Goal: Task Accomplishment & Management: Complete application form

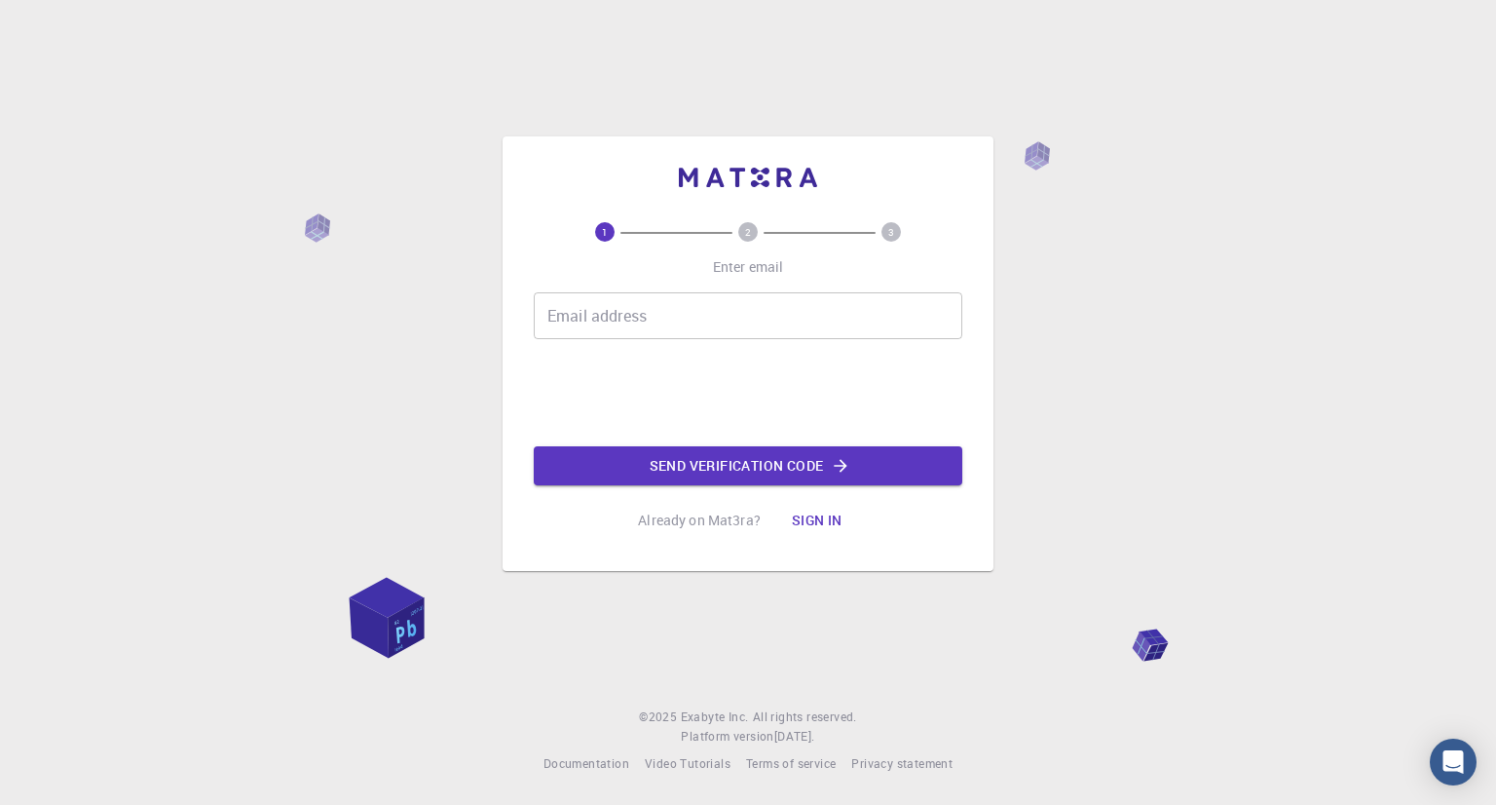
click at [864, 585] on div "1 2 3 Enter email Email address Email address Send verification code Already on…" at bounding box center [748, 402] width 1496 height 805
click at [802, 303] on input "Email address" at bounding box center [748, 315] width 429 height 47
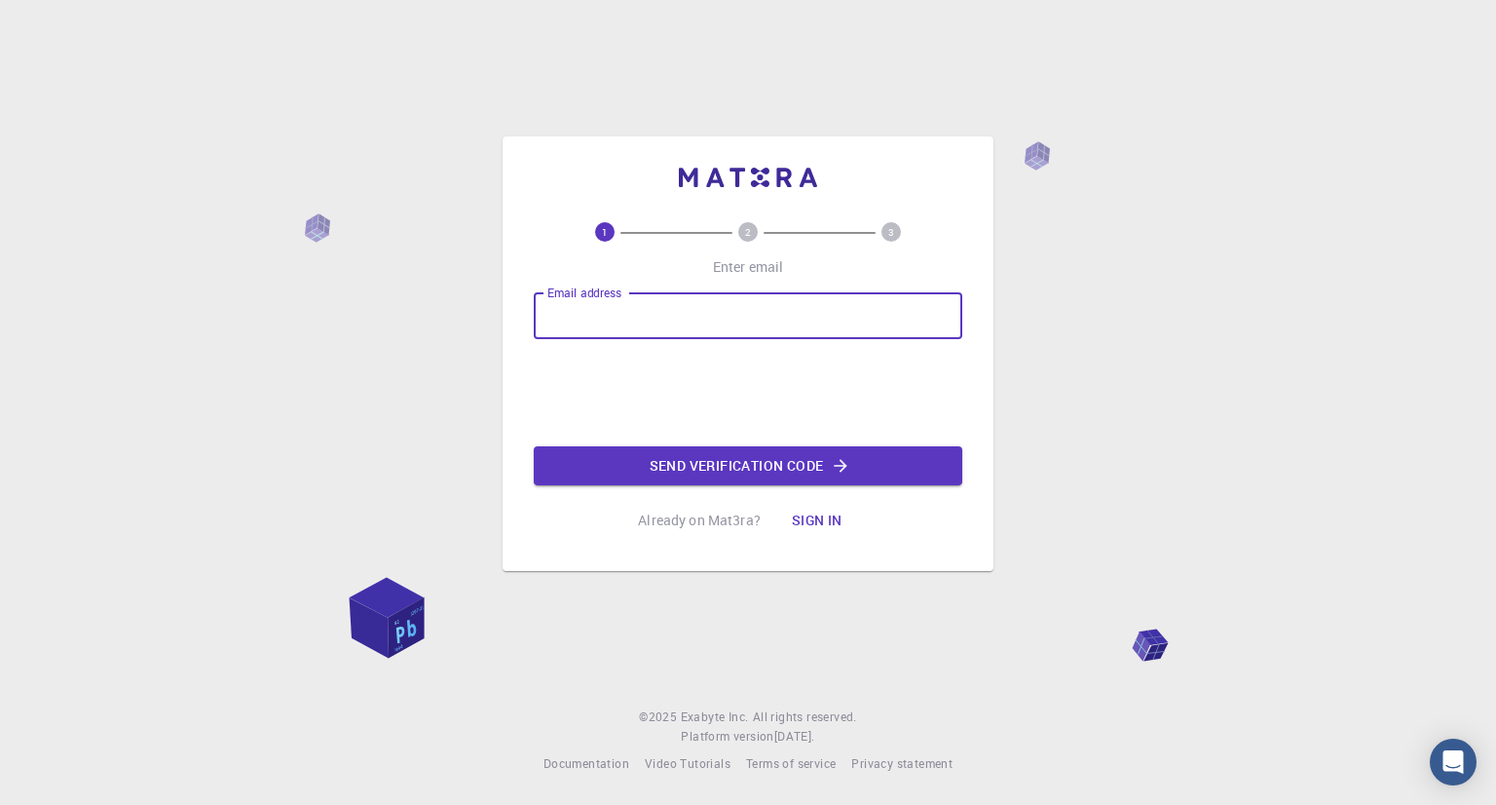
paste input "[EMAIL_ADDRESS][DOMAIN_NAME]"
type input "[EMAIL_ADDRESS][DOMAIN_NAME]"
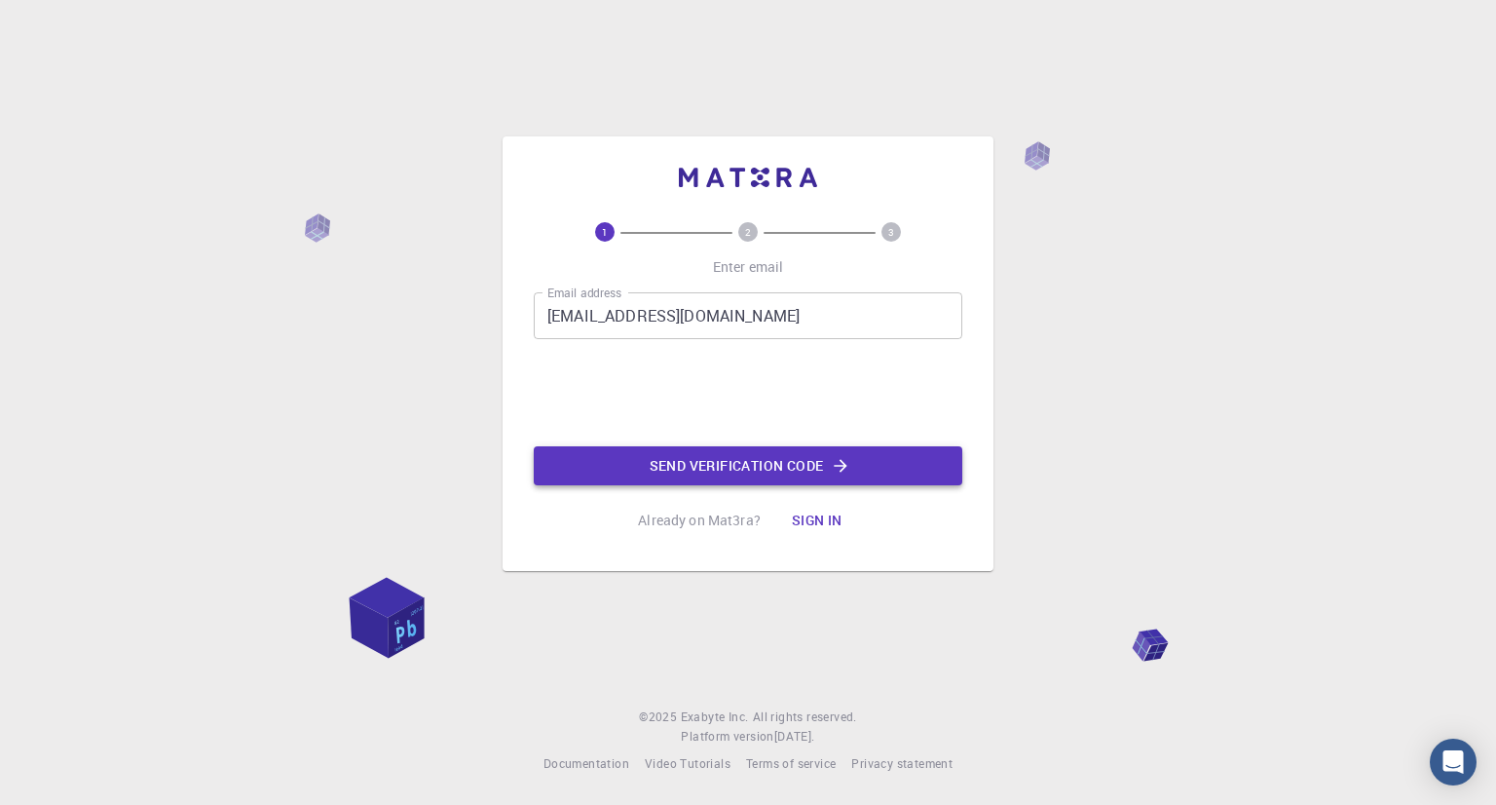
click at [697, 464] on button "Send verification code" at bounding box center [748, 465] width 429 height 39
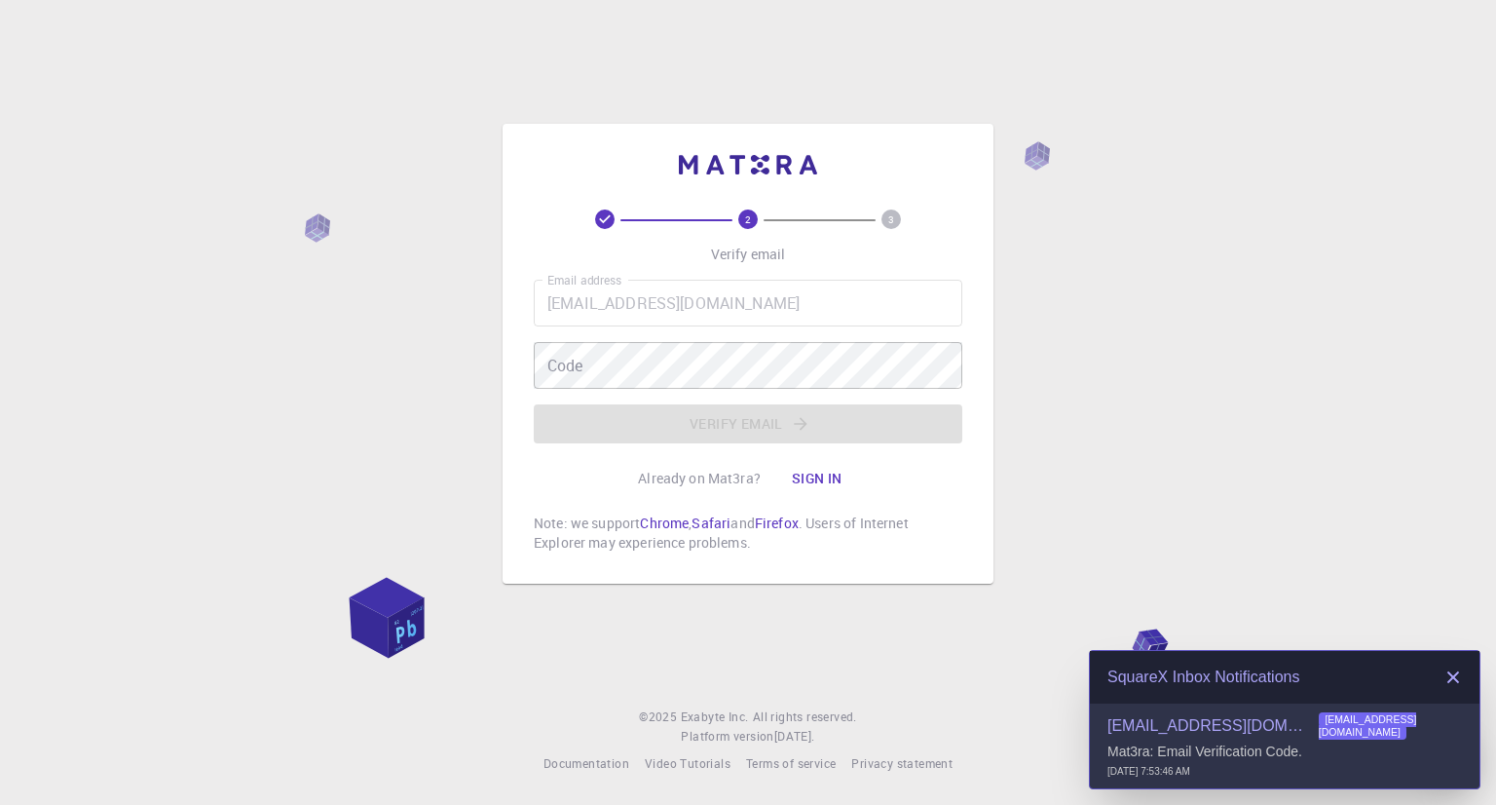
click at [1251, 756] on p "Mat3ra: Email Verification Code." at bounding box center [1285, 752] width 355 height 18
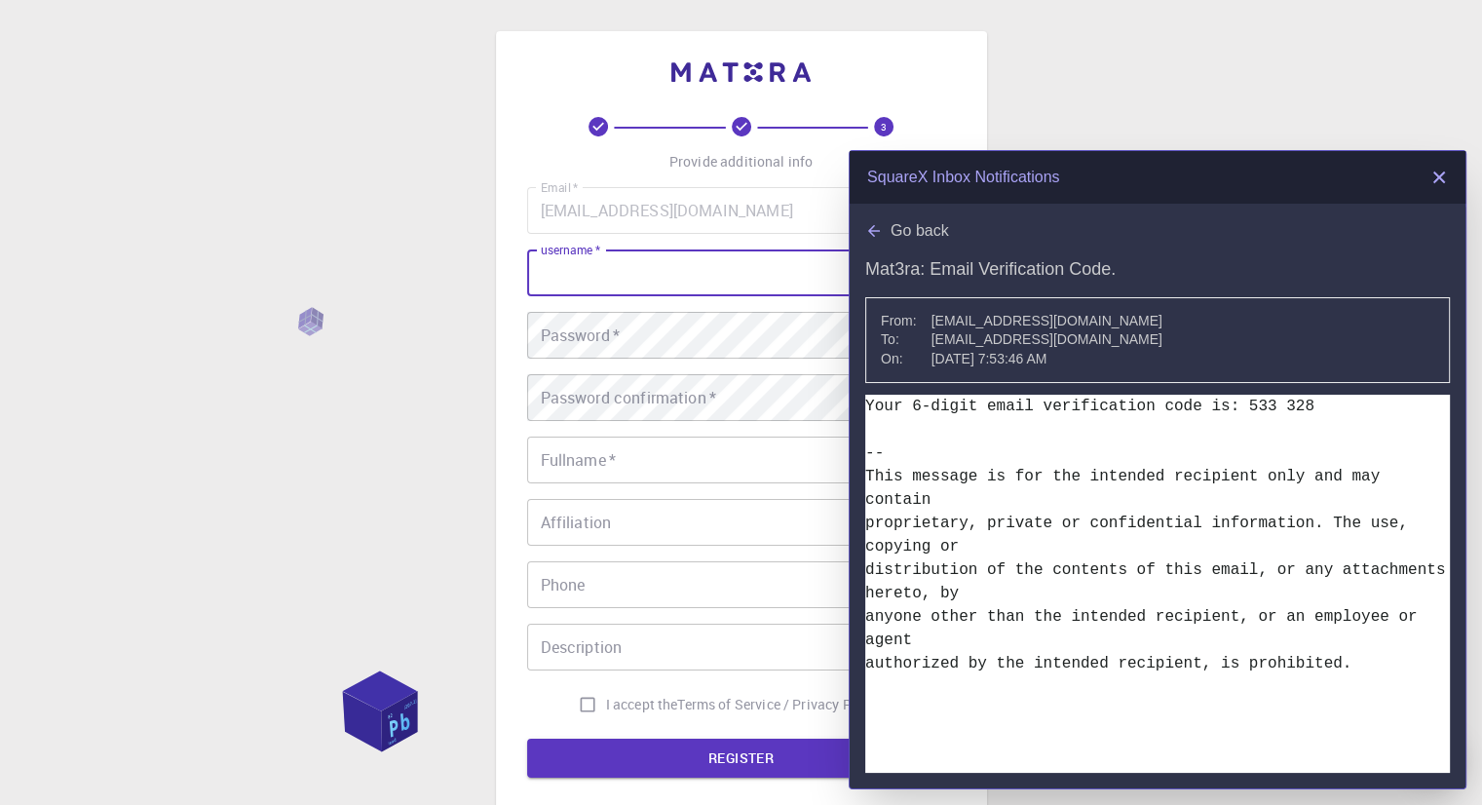
click at [685, 291] on input "username   *" at bounding box center [741, 272] width 429 height 47
type input "[PERSON_NAME]"
click at [527, 738] on button "REGISTER" at bounding box center [741, 757] width 429 height 39
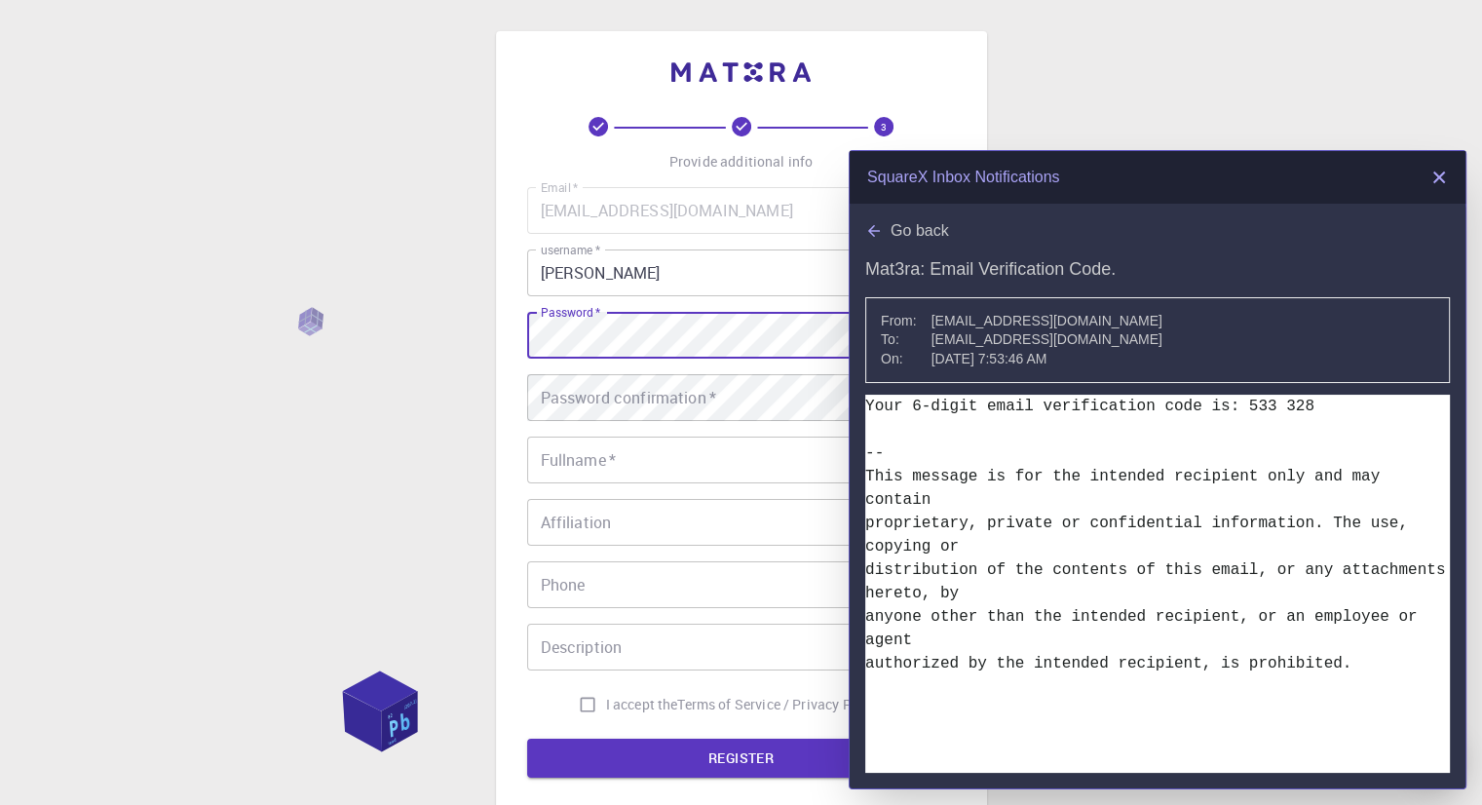
click at [685, 291] on input "[PERSON_NAME]" at bounding box center [741, 272] width 429 height 47
click at [1428, 174] on div "SquareX Inbox Notifications Close Notifications" at bounding box center [1157, 177] width 616 height 53
click at [1442, 172] on icon at bounding box center [1438, 176] width 11 height 11
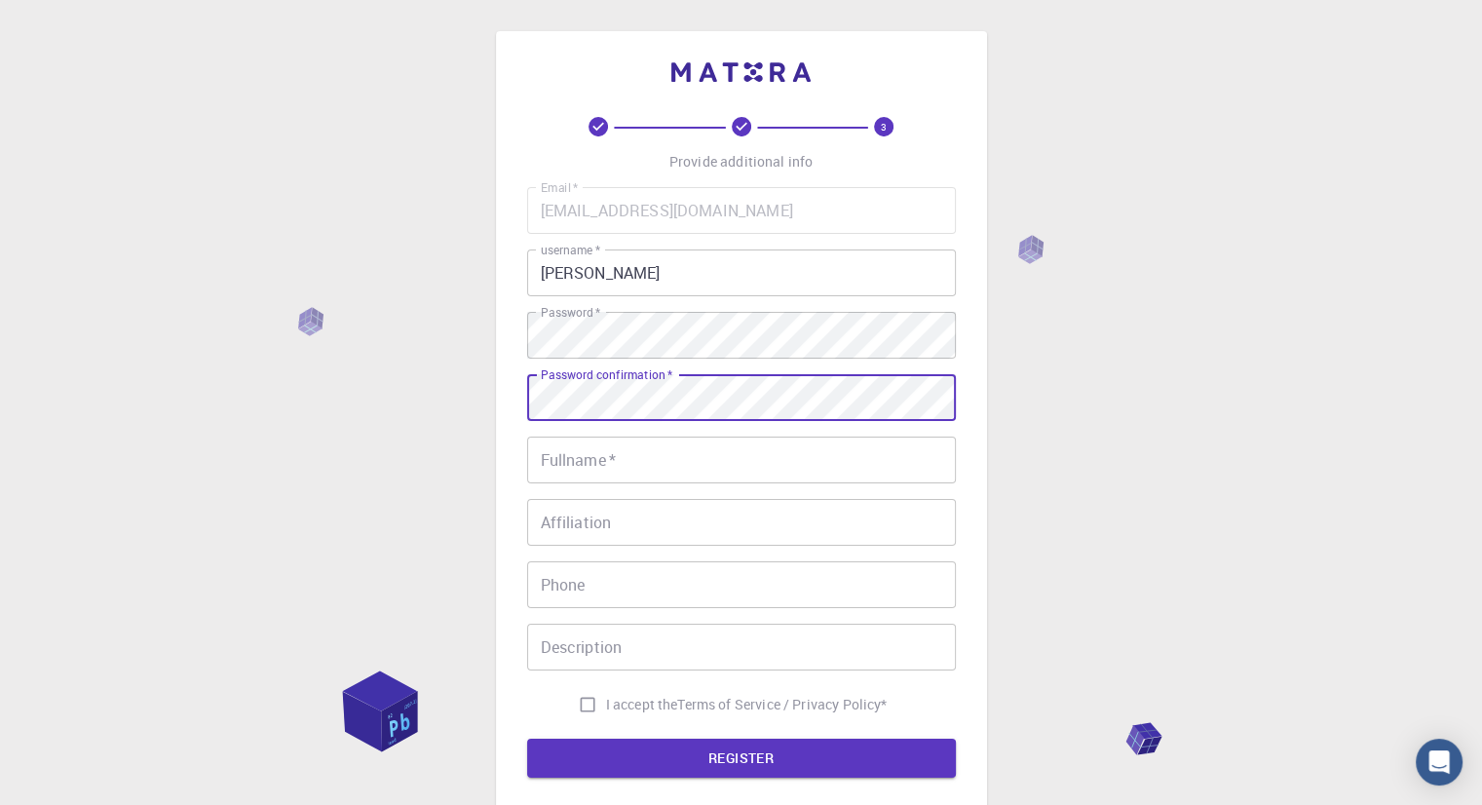
click at [527, 738] on button "REGISTER" at bounding box center [741, 757] width 429 height 39
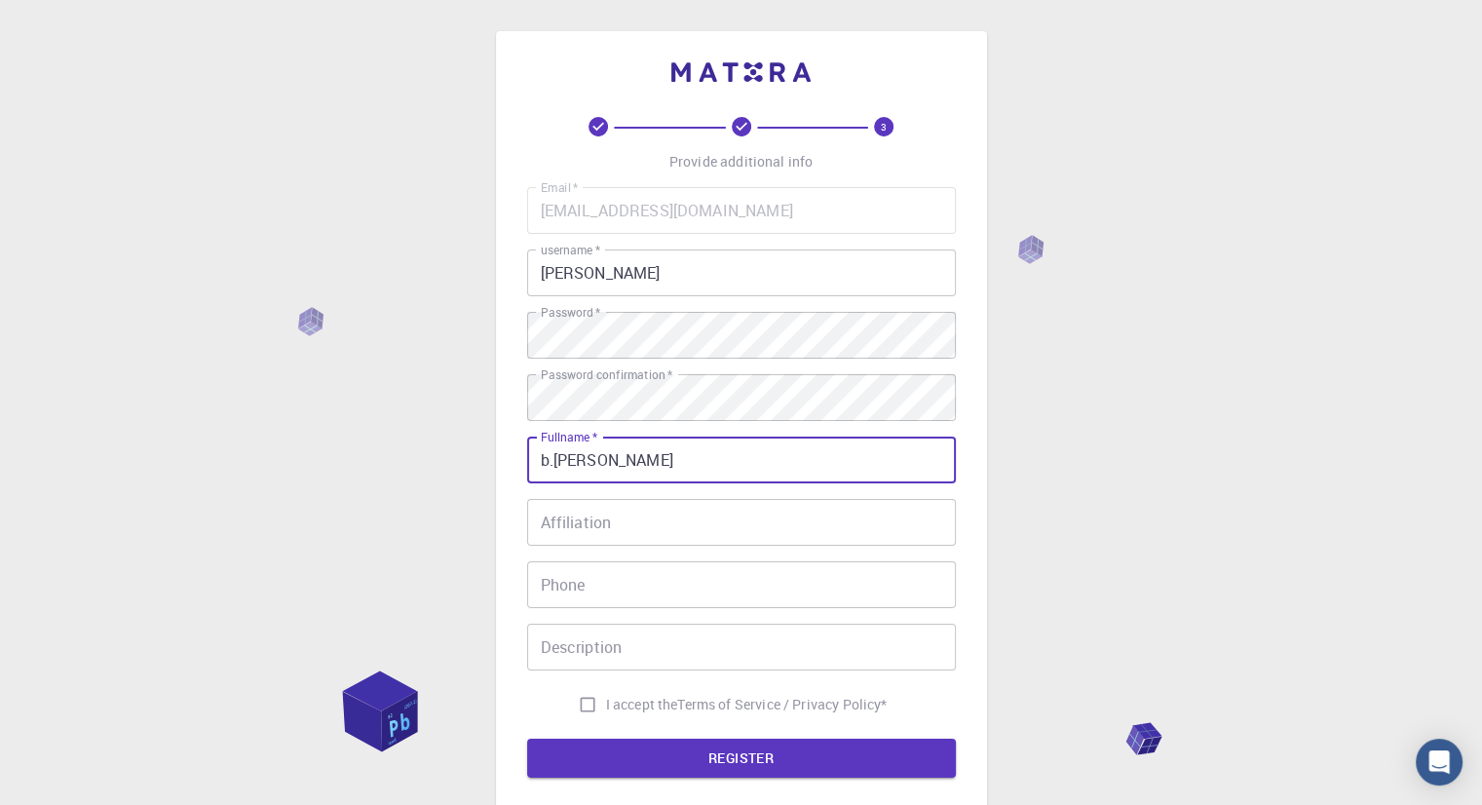
drag, startPoint x: 607, startPoint y: 458, endPoint x: 505, endPoint y: 436, distance: 104.5
click at [505, 436] on div "3 Provide additional info Email   * [EMAIL_ADDRESS][DOMAIN_NAME] Email   * user…" at bounding box center [741, 447] width 491 height 832
type input "B.[PERSON_NAME]"
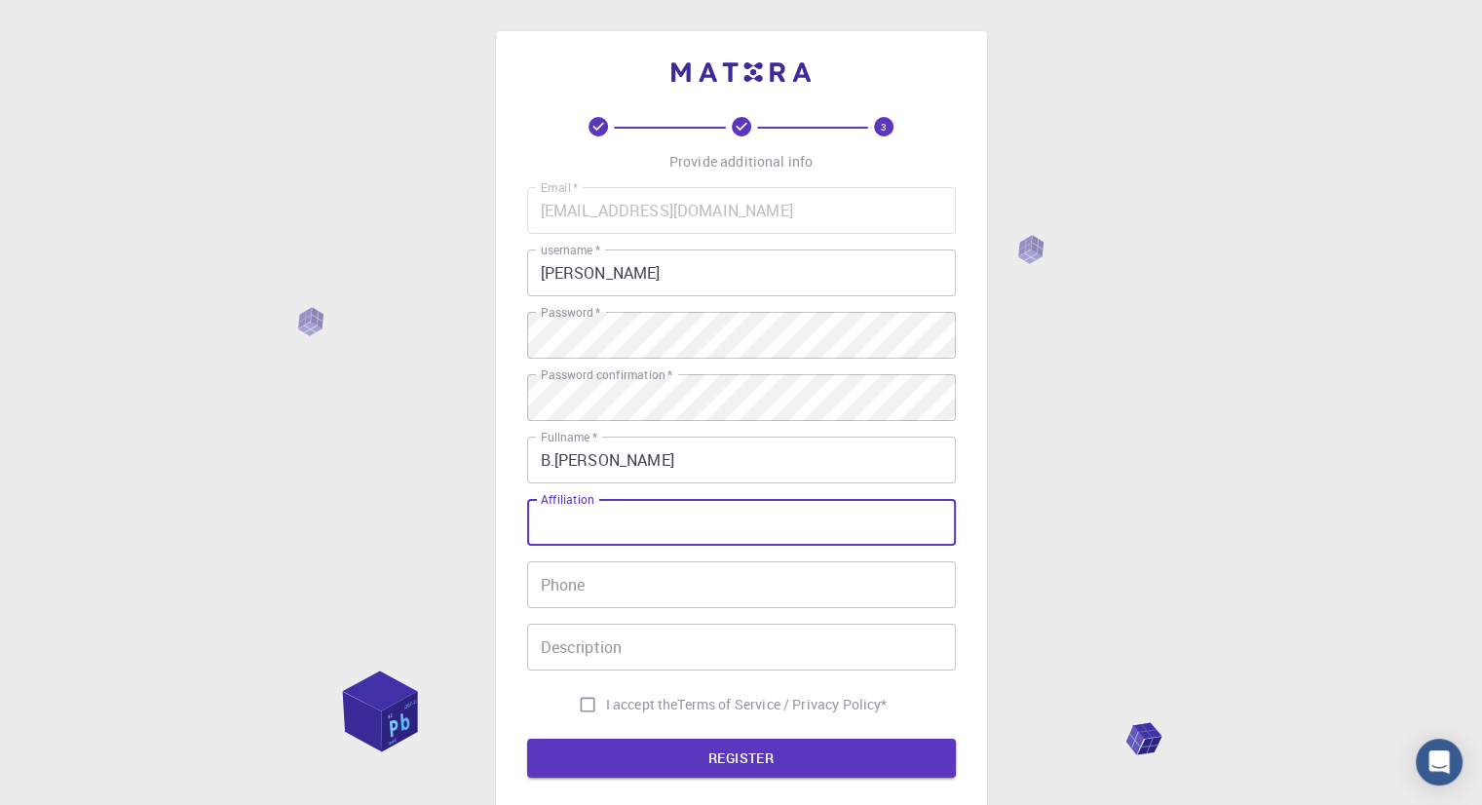
click at [597, 530] on input "Affiliation" at bounding box center [741, 522] width 429 height 47
click at [594, 572] on input "Phone" at bounding box center [741, 584] width 429 height 47
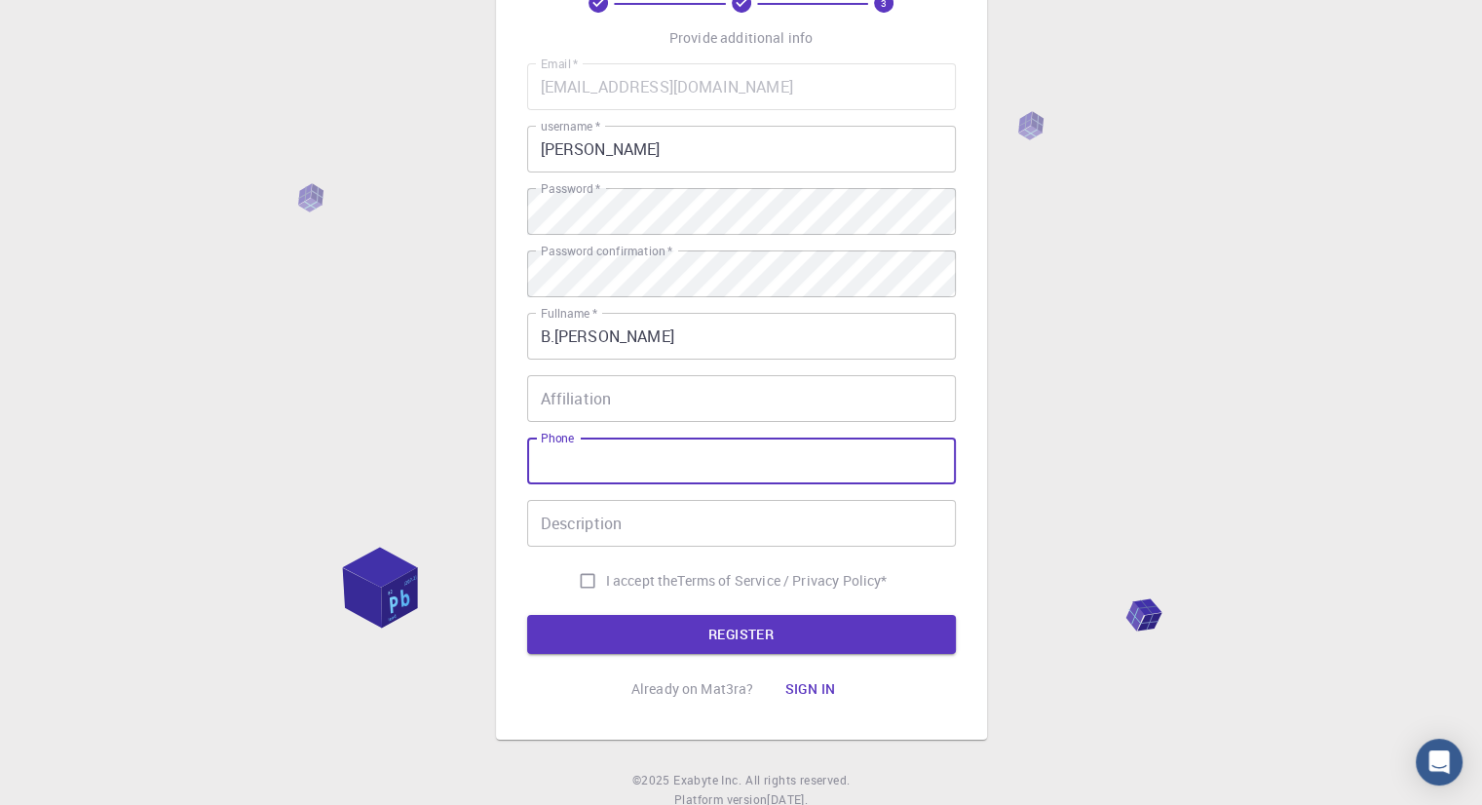
scroll to position [187, 0]
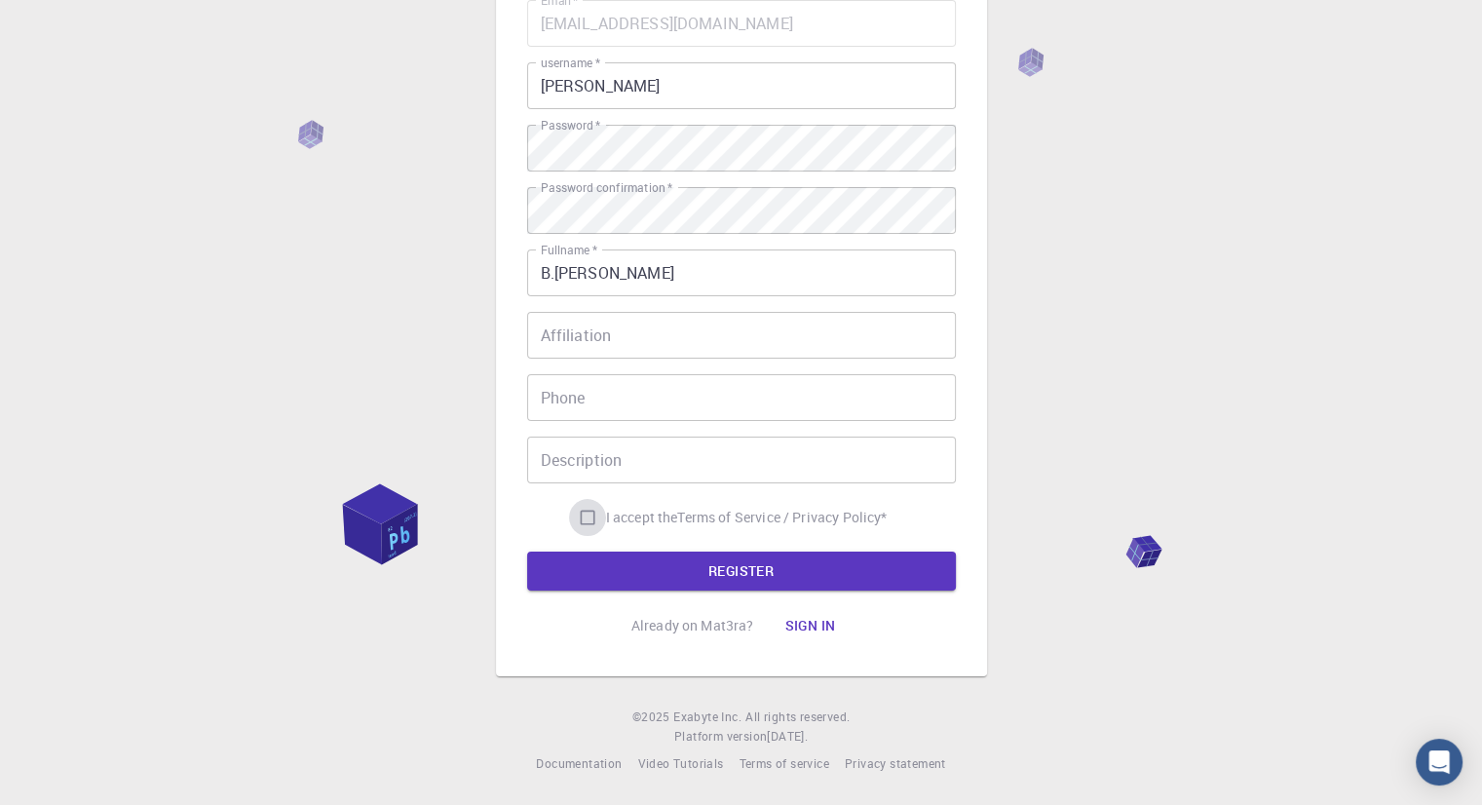
click at [577, 516] on input "I accept the Terms of Service / Privacy Policy *" at bounding box center [587, 517] width 37 height 37
checkbox input "true"
click at [628, 577] on button "REGISTER" at bounding box center [741, 570] width 429 height 39
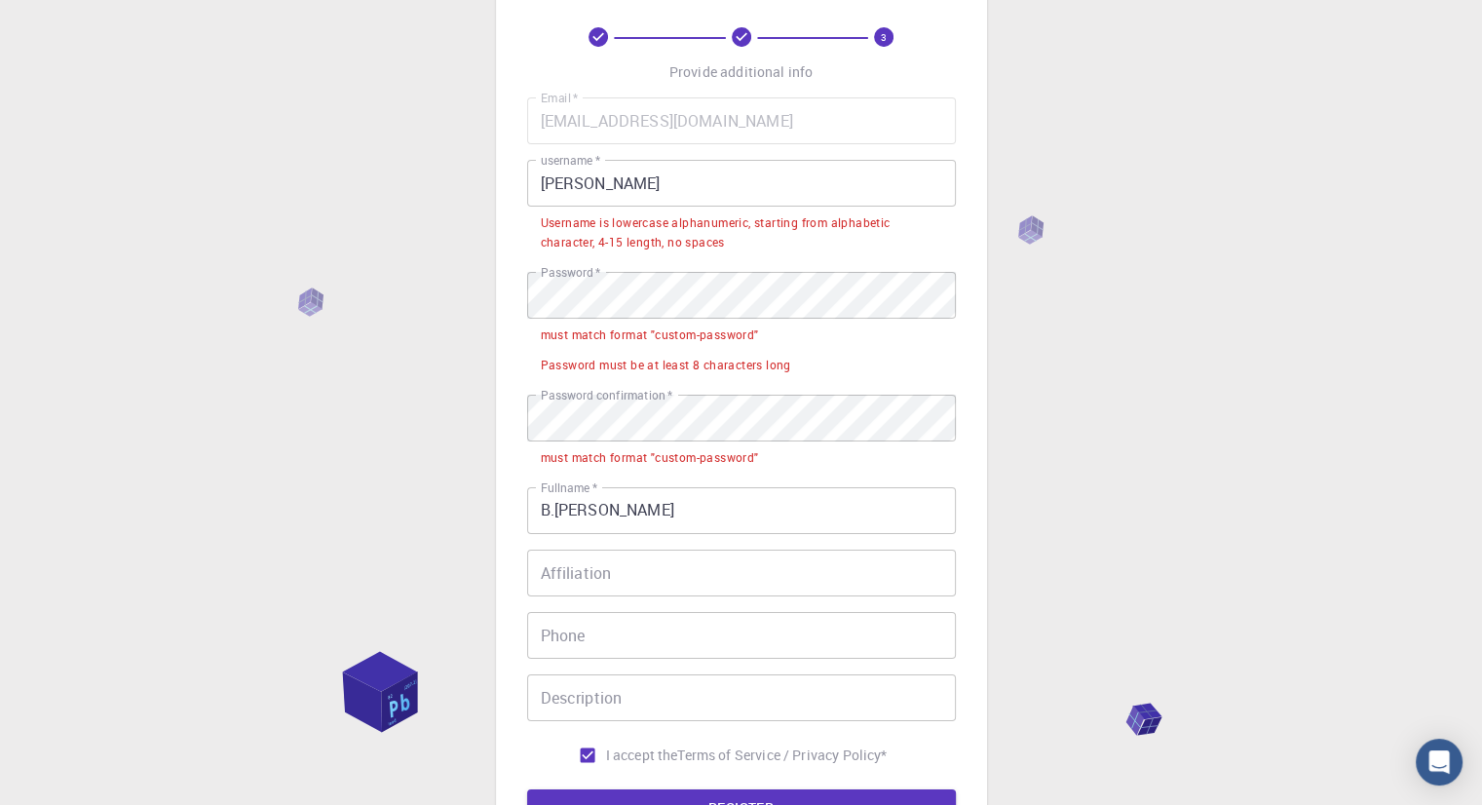
scroll to position [0, 0]
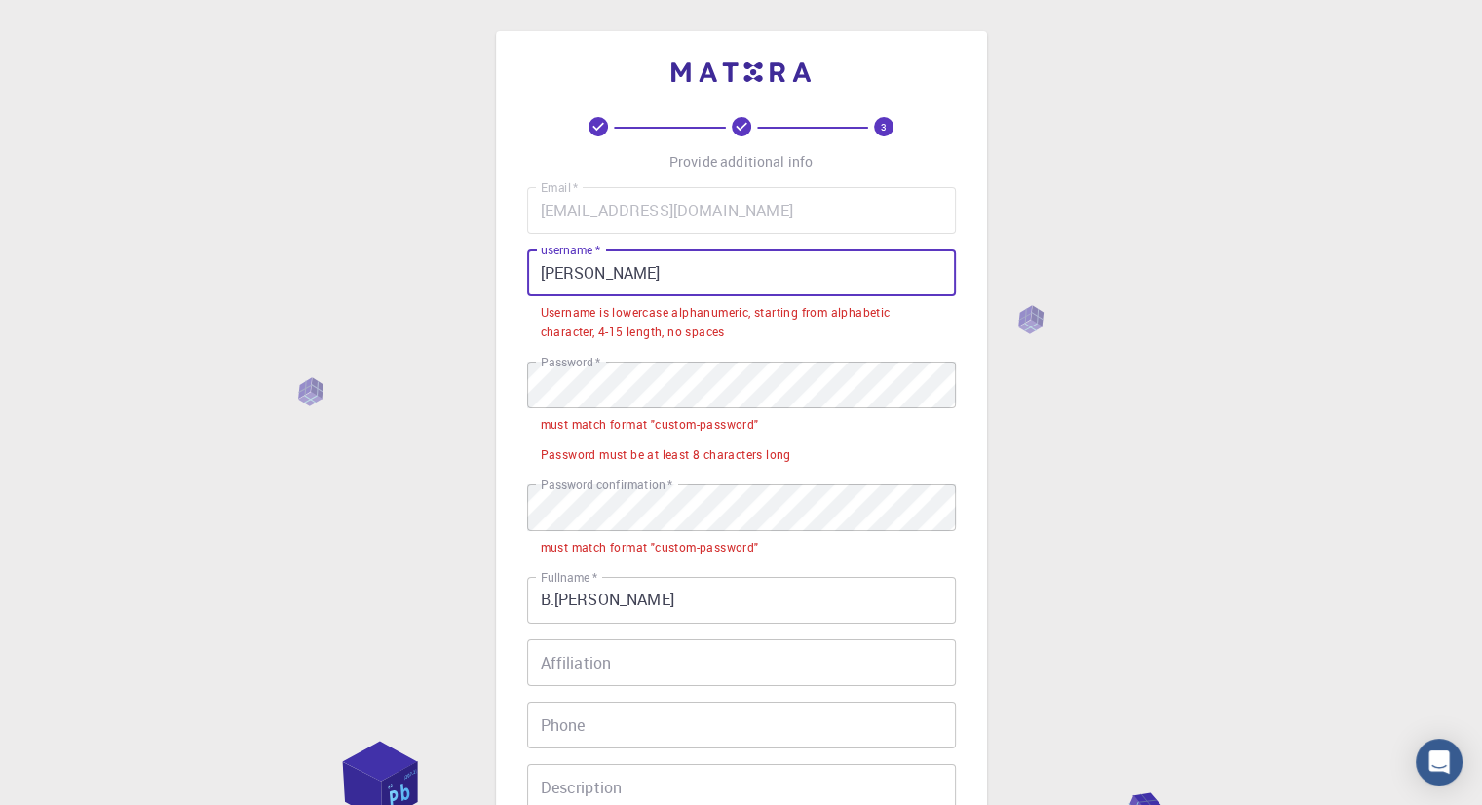
drag, startPoint x: 590, startPoint y: 273, endPoint x: 510, endPoint y: 266, distance: 80.2
click at [510, 266] on div "3 Provide additional info Email   * [EMAIL_ADDRESS][DOMAIN_NAME] Email   * user…" at bounding box center [741, 517] width 491 height 972
click at [610, 274] on input "[PERSON_NAME]" at bounding box center [741, 272] width 429 height 47
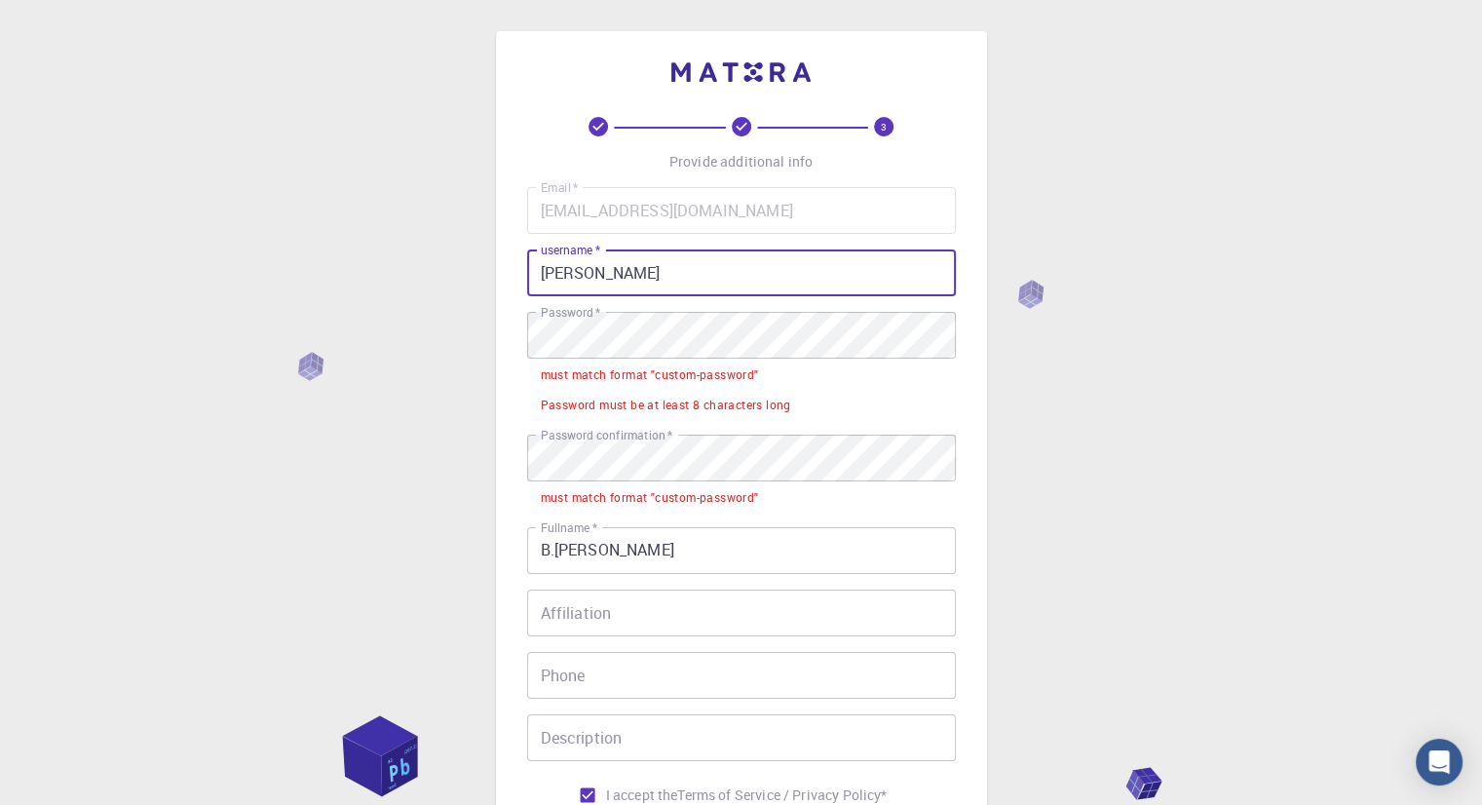
type input "[PERSON_NAME]"
click at [662, 558] on input "B.[PERSON_NAME]" at bounding box center [741, 550] width 429 height 47
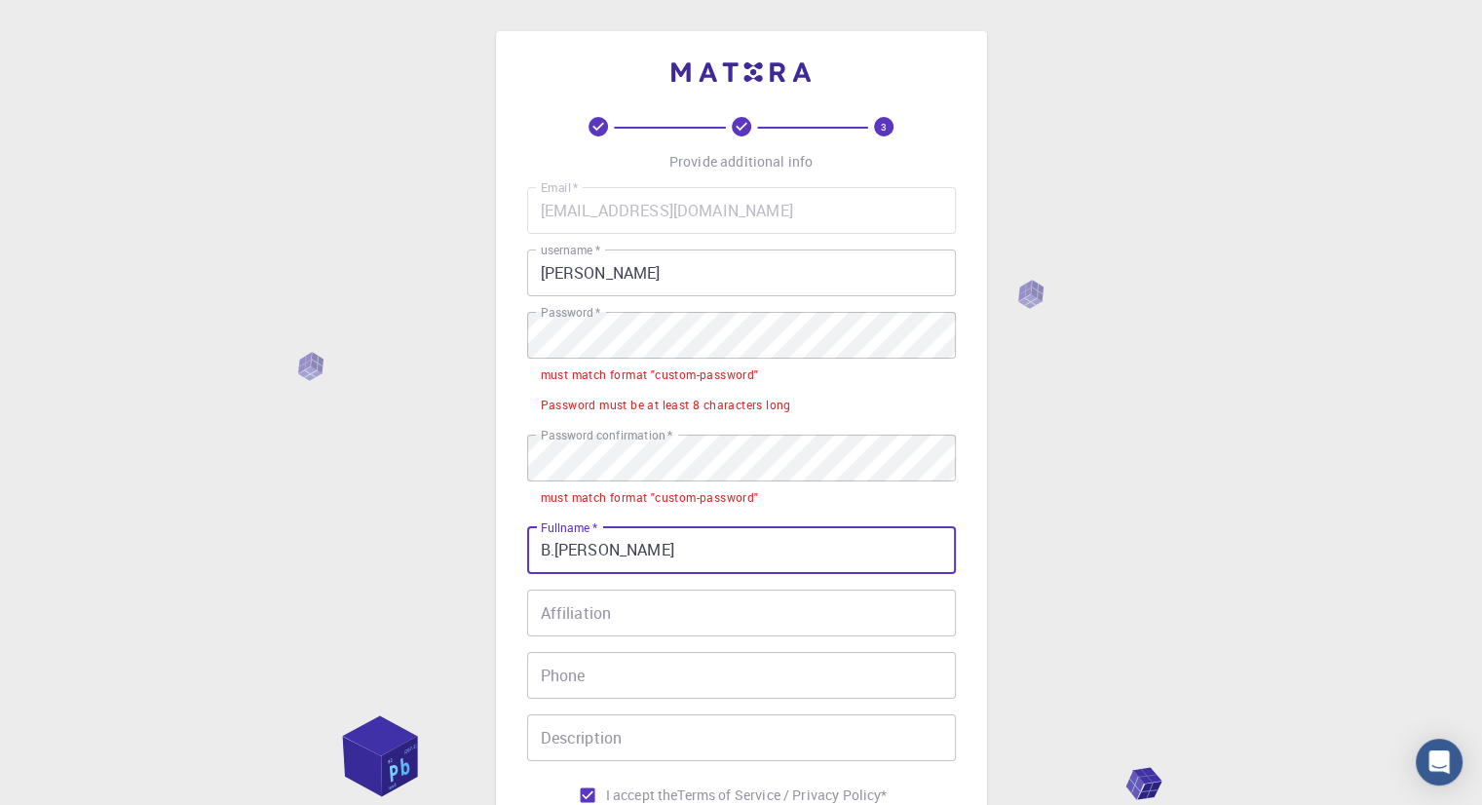
type input "B.[PERSON_NAME]"
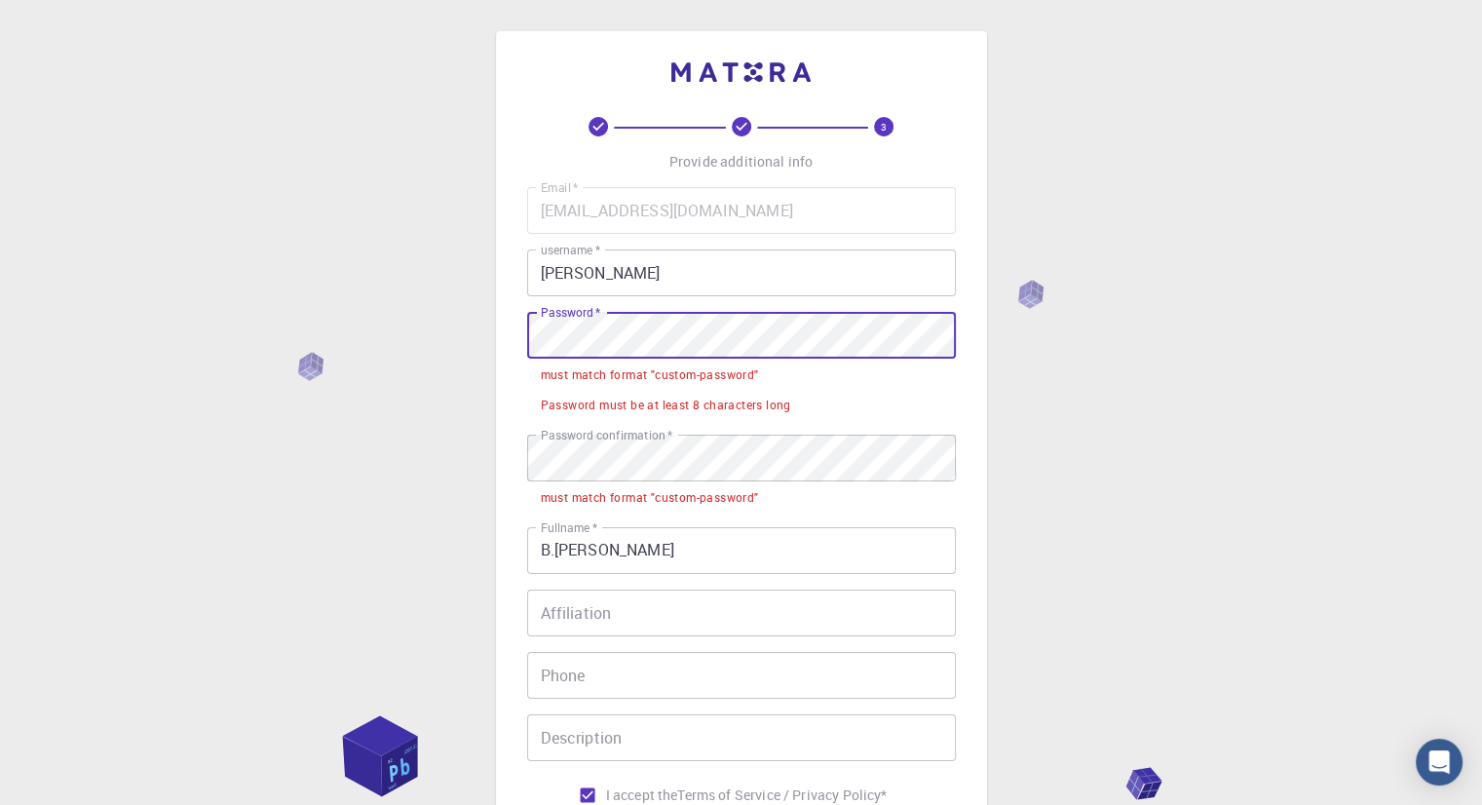
click at [514, 328] on div "3 Provide additional info Email   * [EMAIL_ADDRESS][DOMAIN_NAME] Email   * user…" at bounding box center [741, 492] width 491 height 922
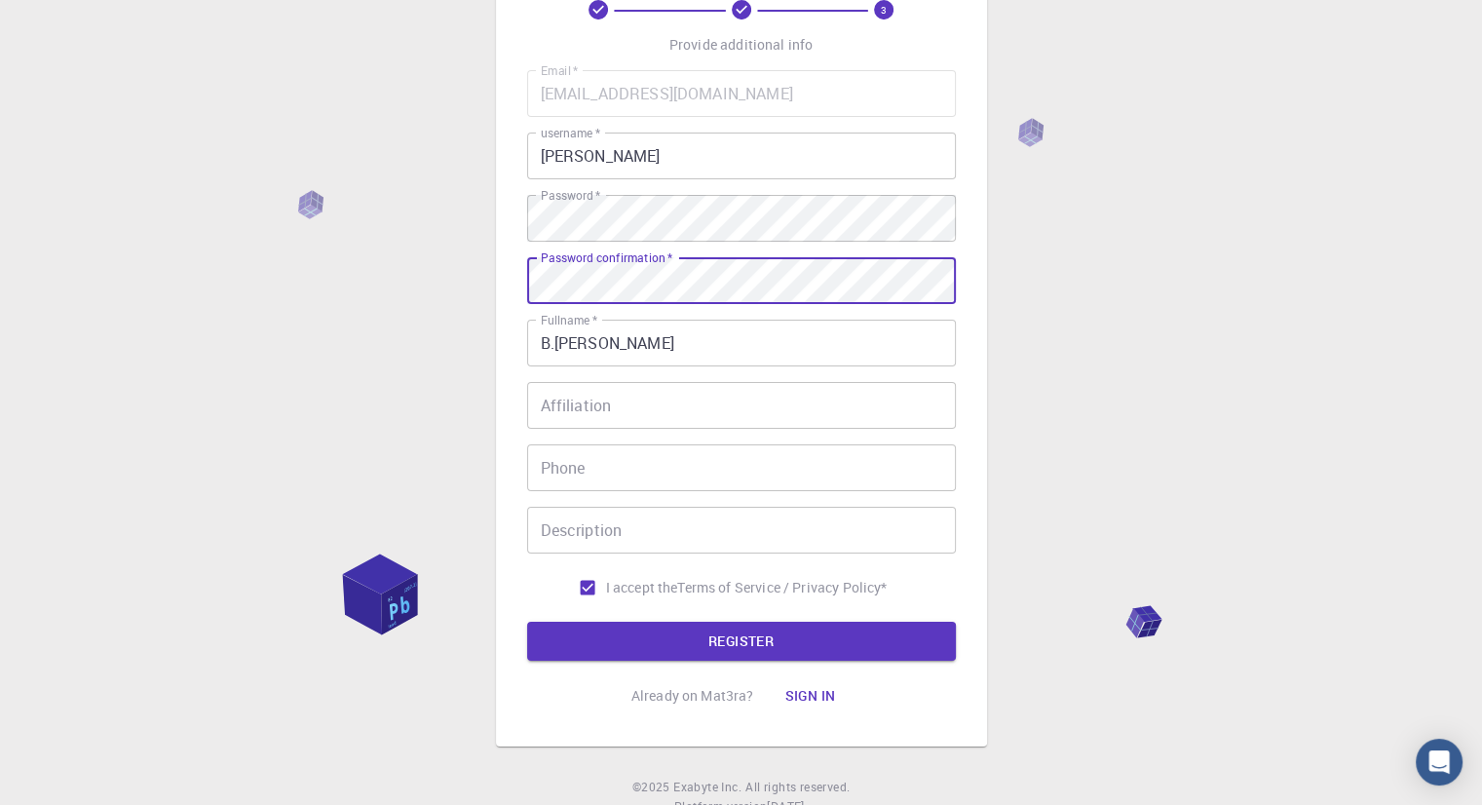
scroll to position [187, 0]
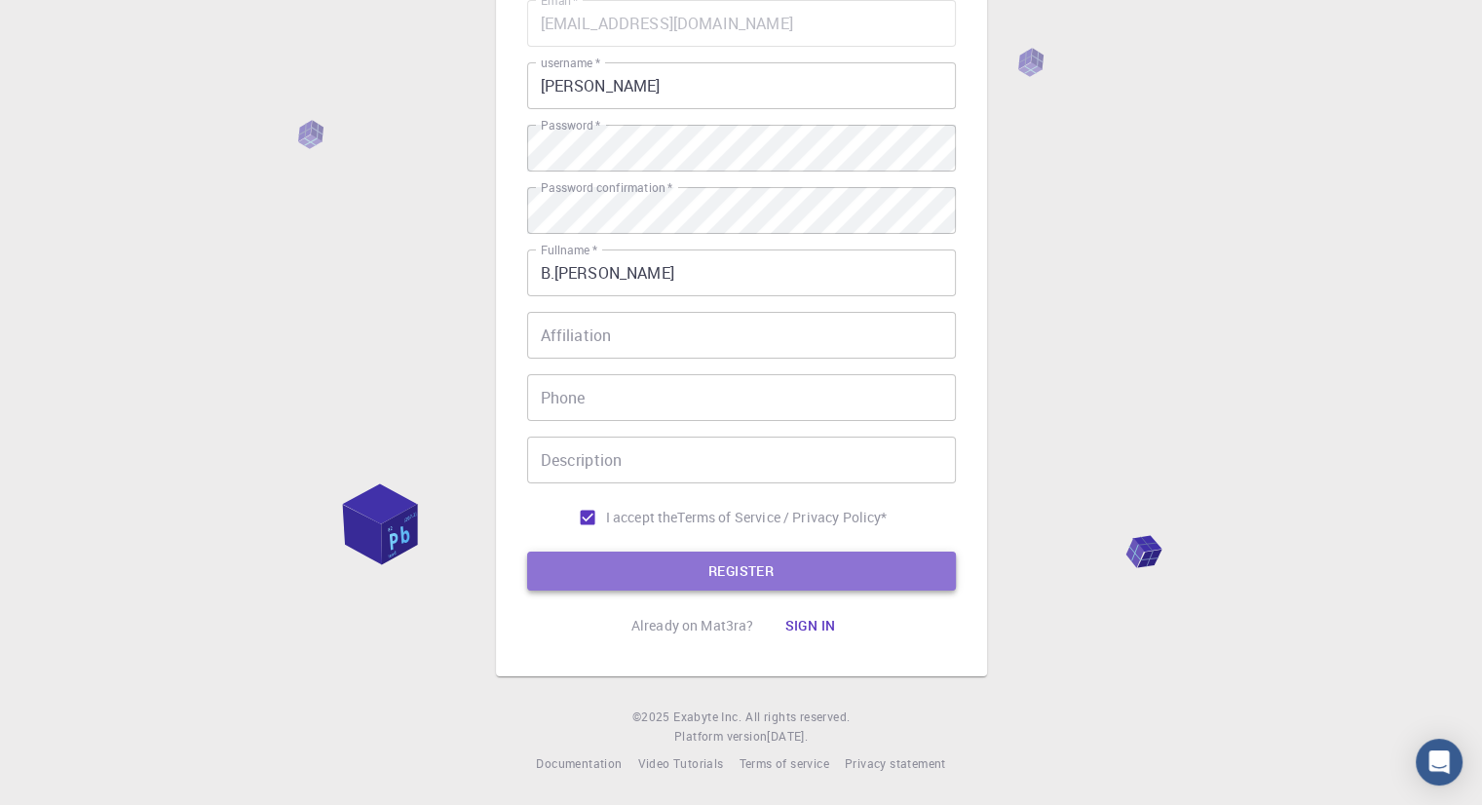
click at [700, 574] on button "REGISTER" at bounding box center [741, 570] width 429 height 39
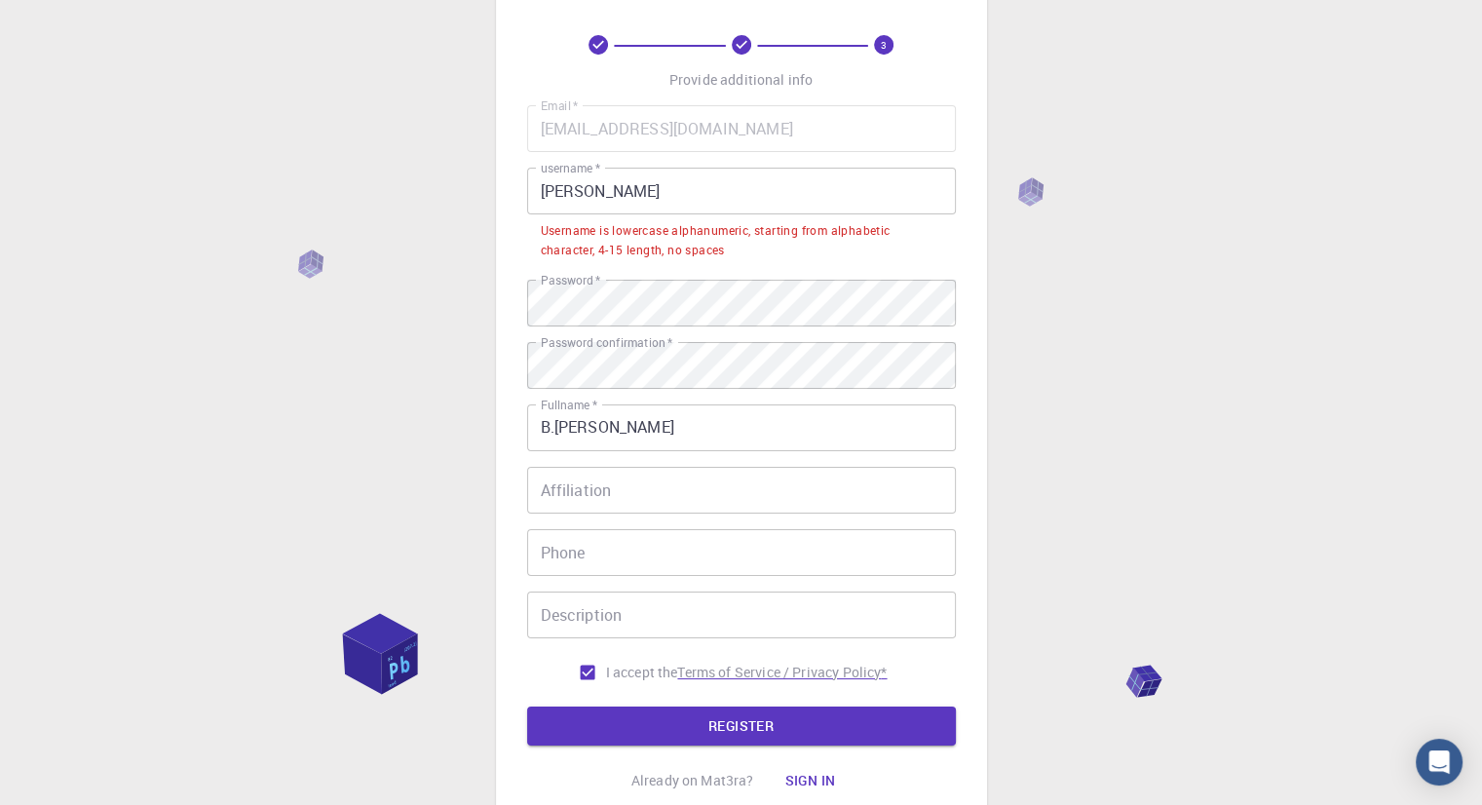
scroll to position [0, 0]
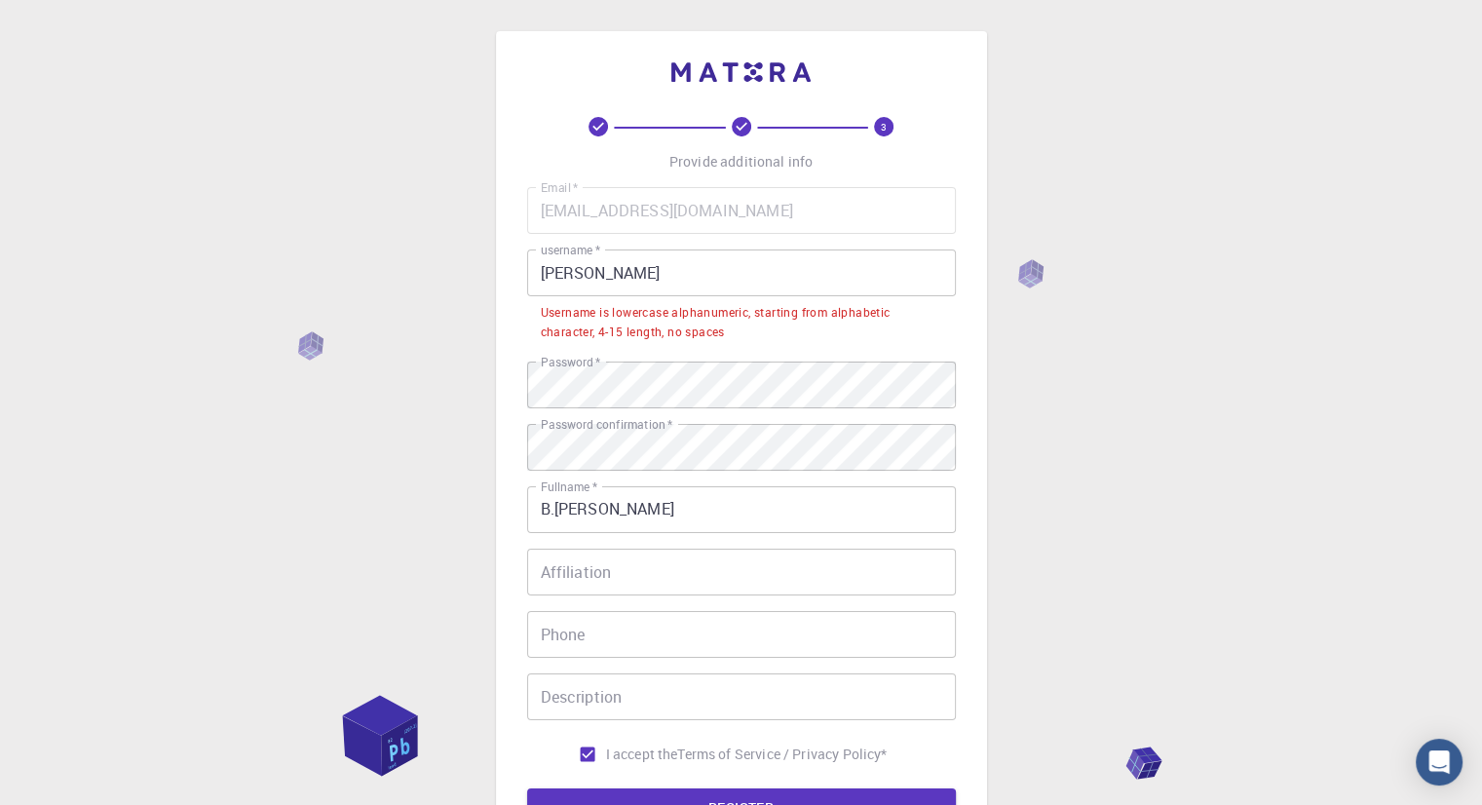
click at [573, 275] on input "[PERSON_NAME]" at bounding box center [741, 272] width 429 height 47
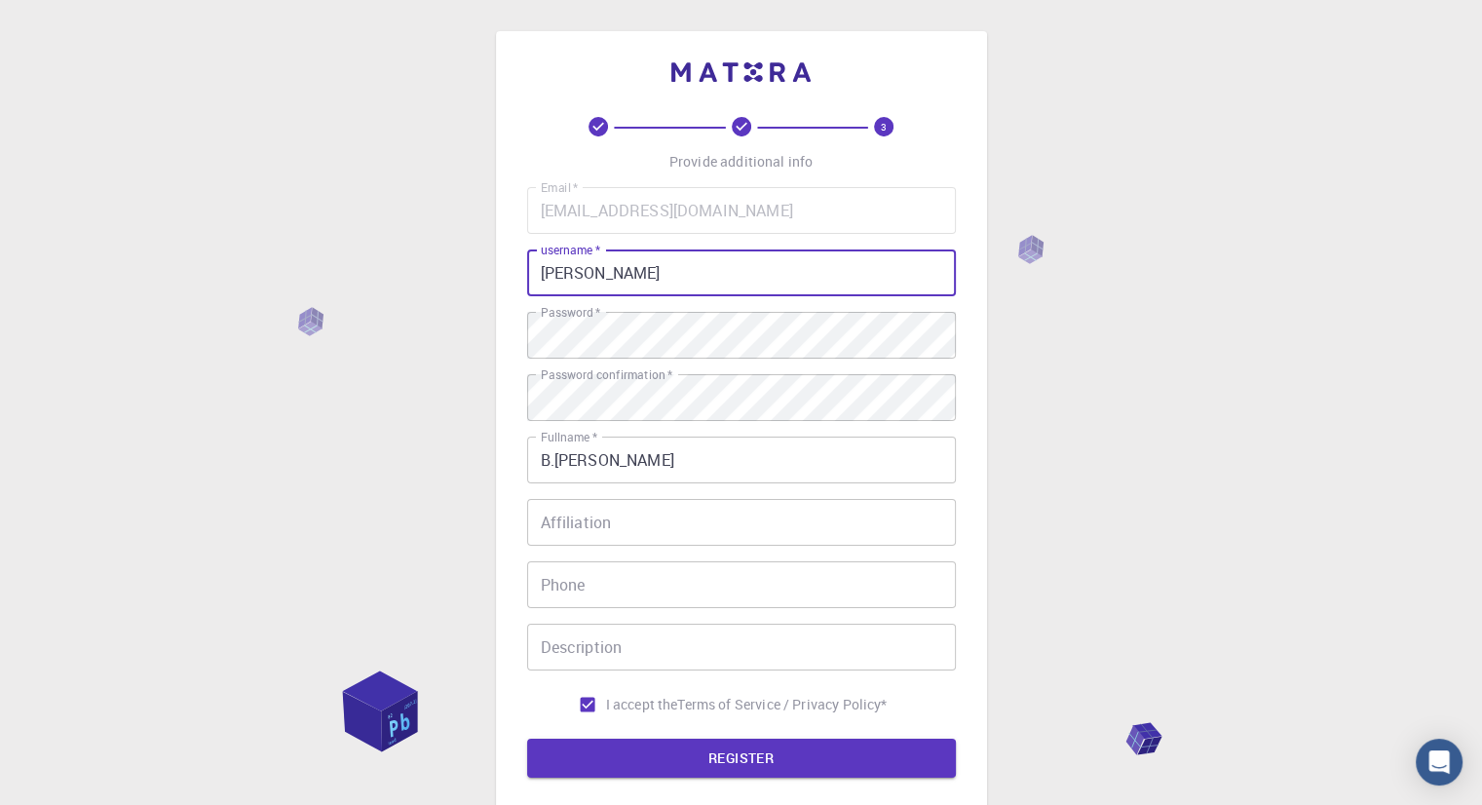
type input "[PERSON_NAME]"
click at [527, 738] on button "REGISTER" at bounding box center [741, 757] width 429 height 39
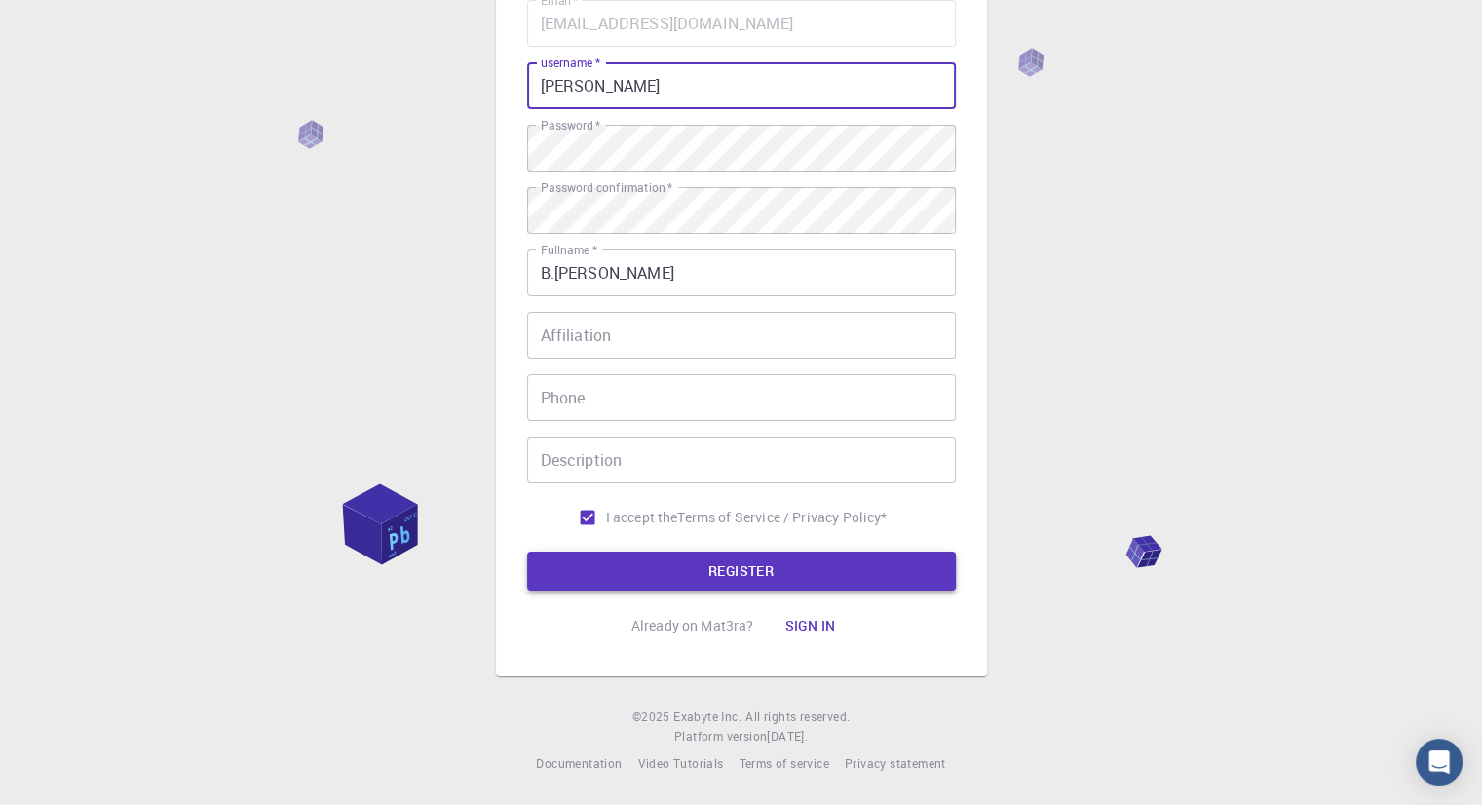
click at [926, 566] on button "REGISTER" at bounding box center [741, 570] width 429 height 39
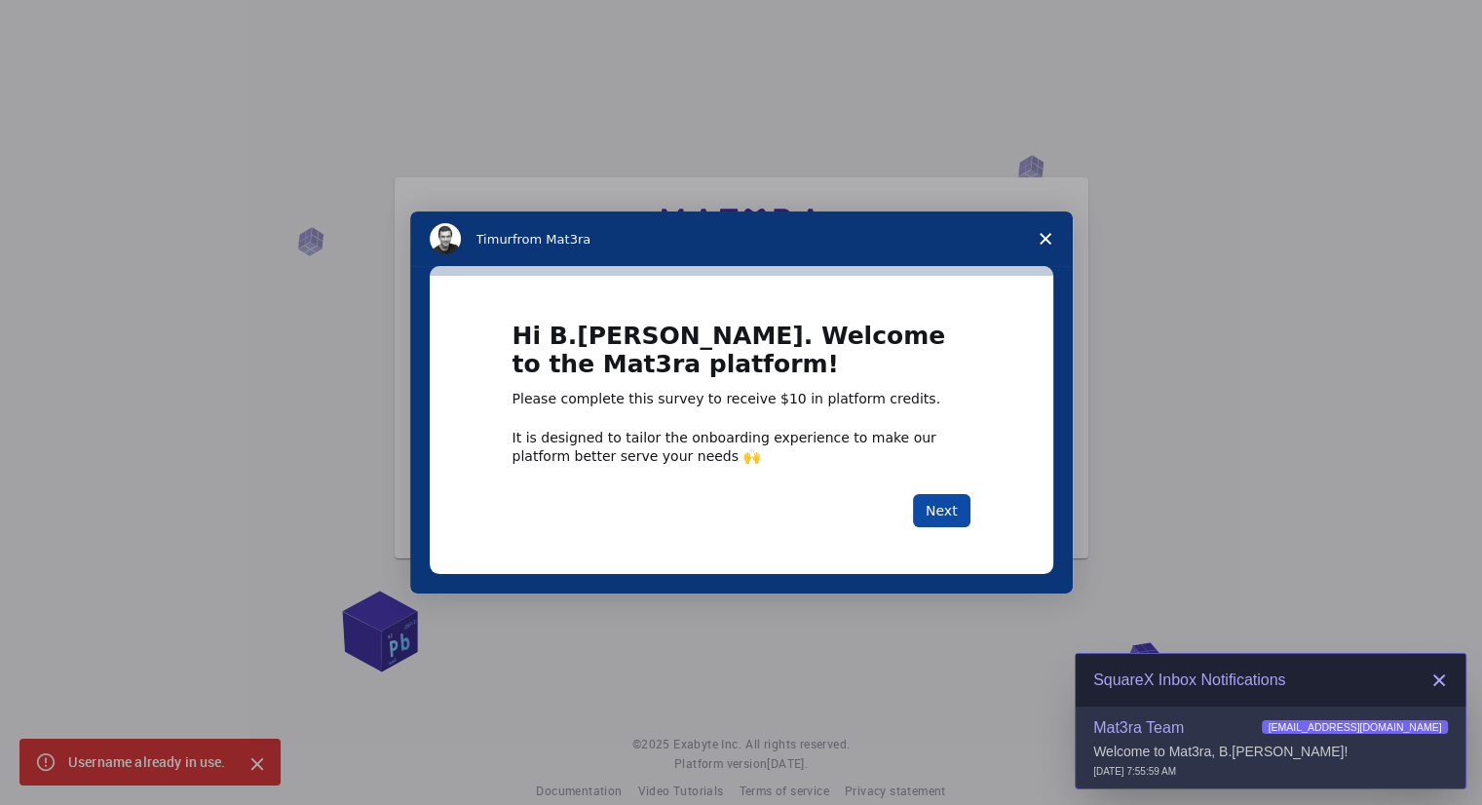
click at [937, 514] on button "Next" at bounding box center [941, 510] width 57 height 33
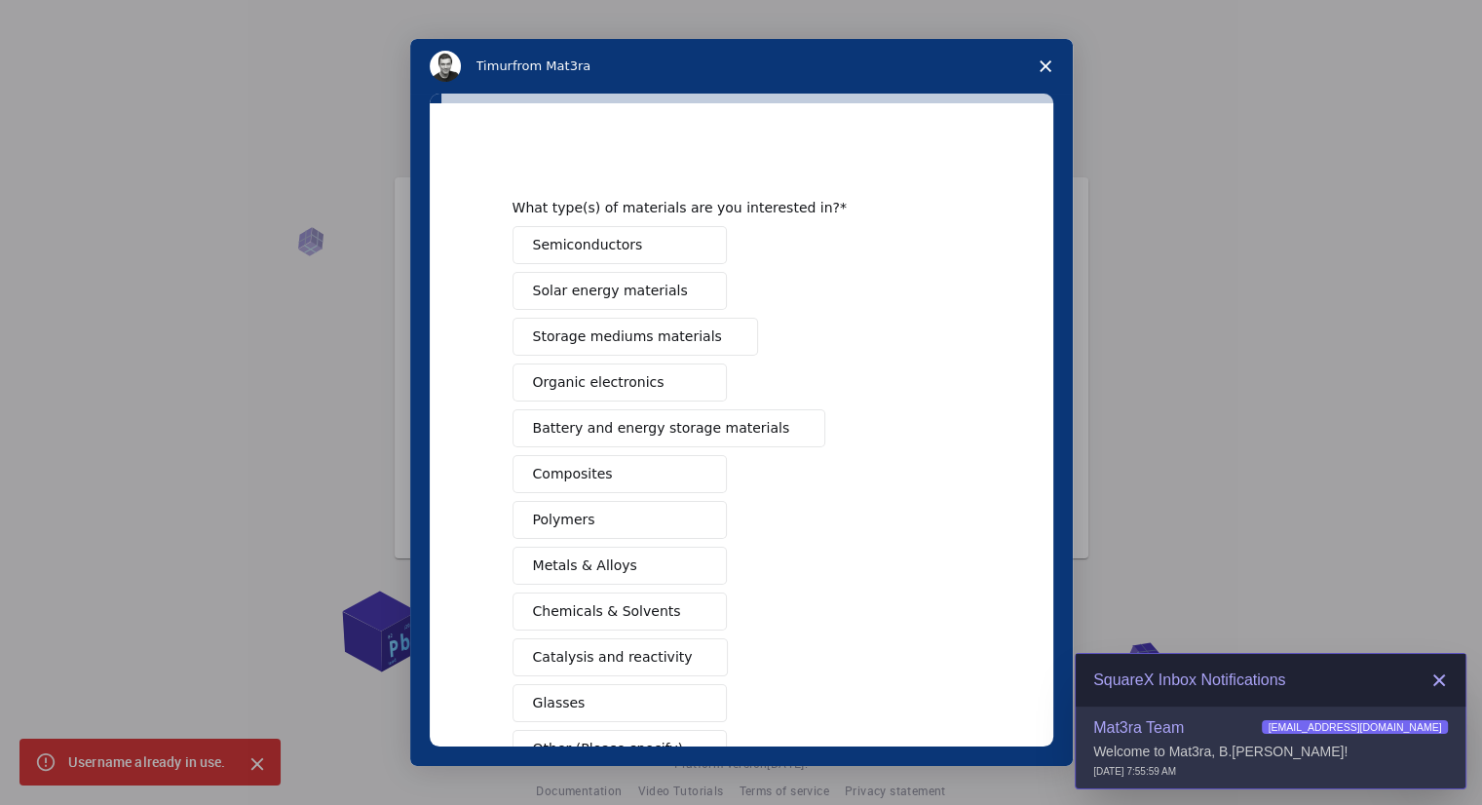
click at [1046, 67] on polygon "Close survey" at bounding box center [1045, 66] width 12 height 12
